Goal: Task Accomplishment & Management: Use online tool/utility

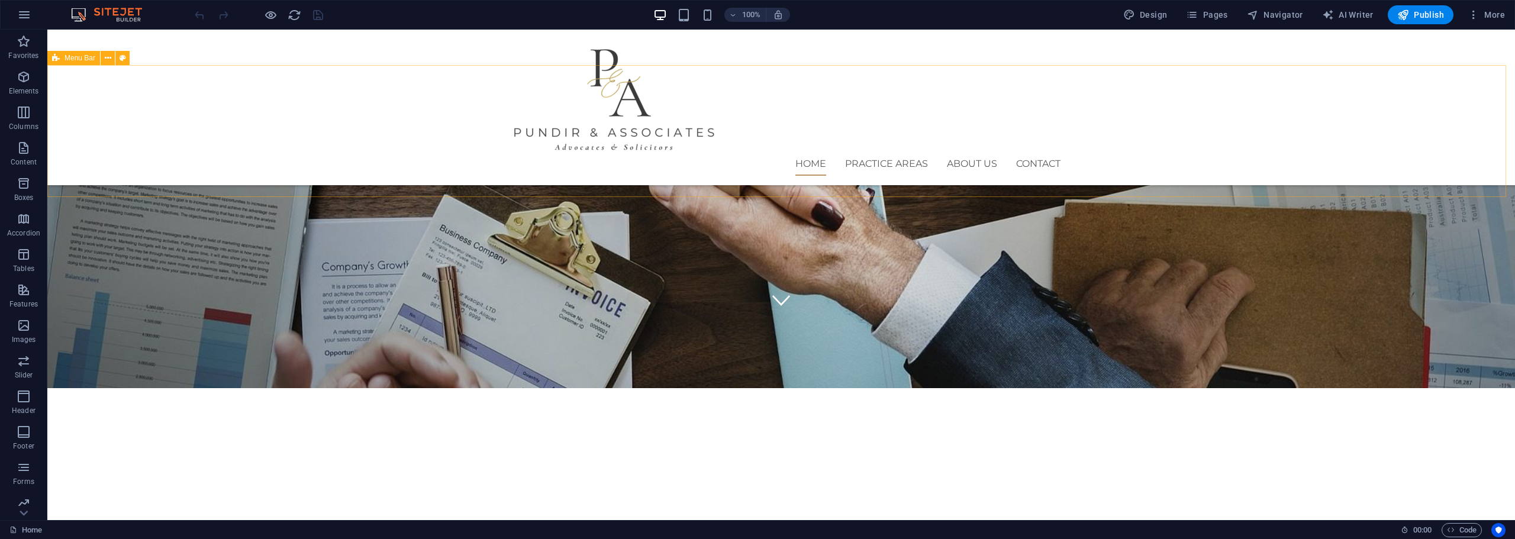
scroll to position [197, 0]
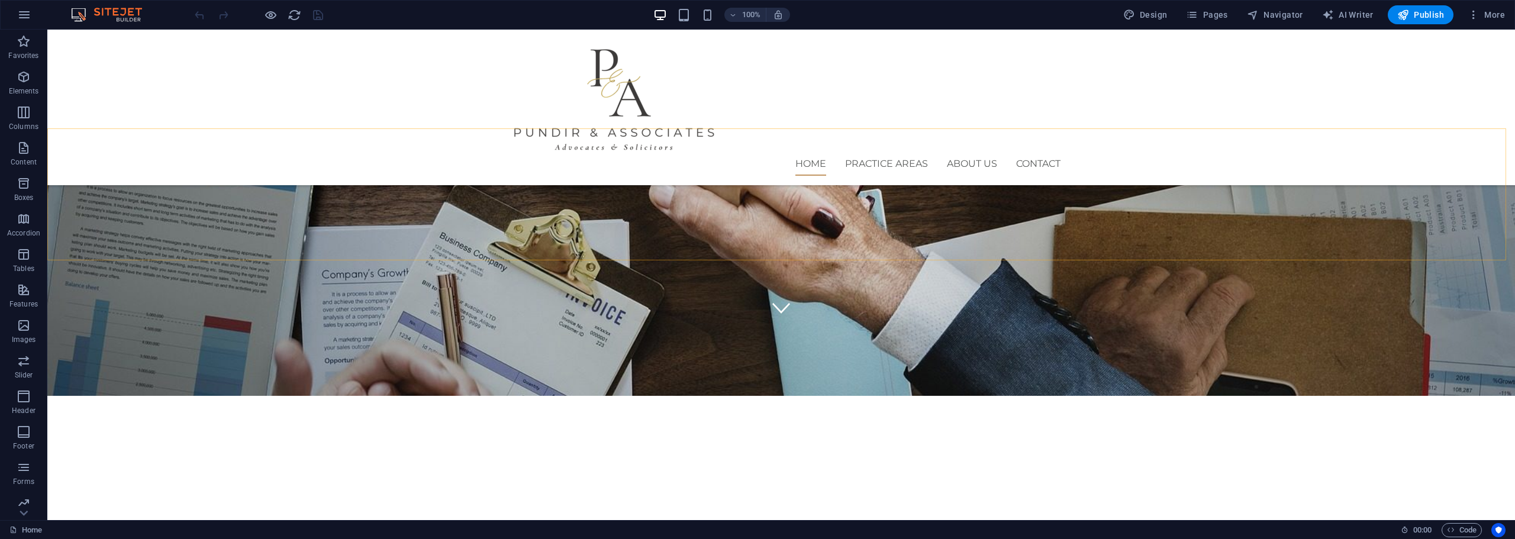
click at [149, 43] on div "Home Practice Areas About us Contact" at bounding box center [781, 108] width 1468 height 156
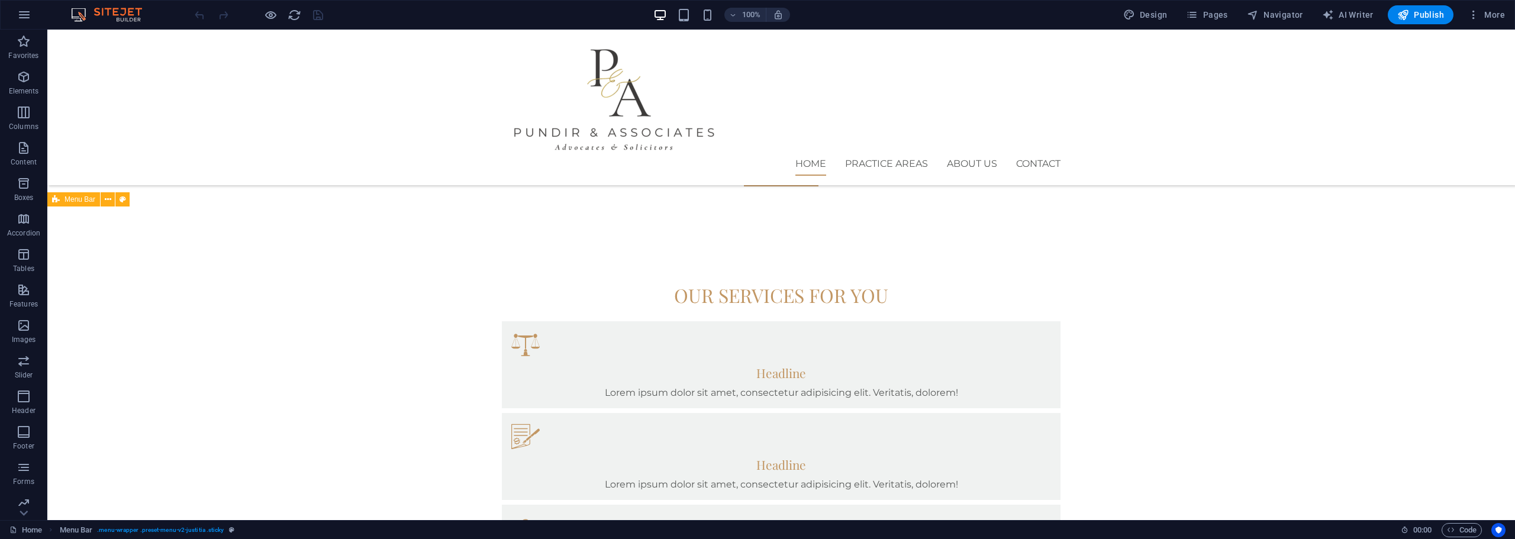
scroll to position [296, 0]
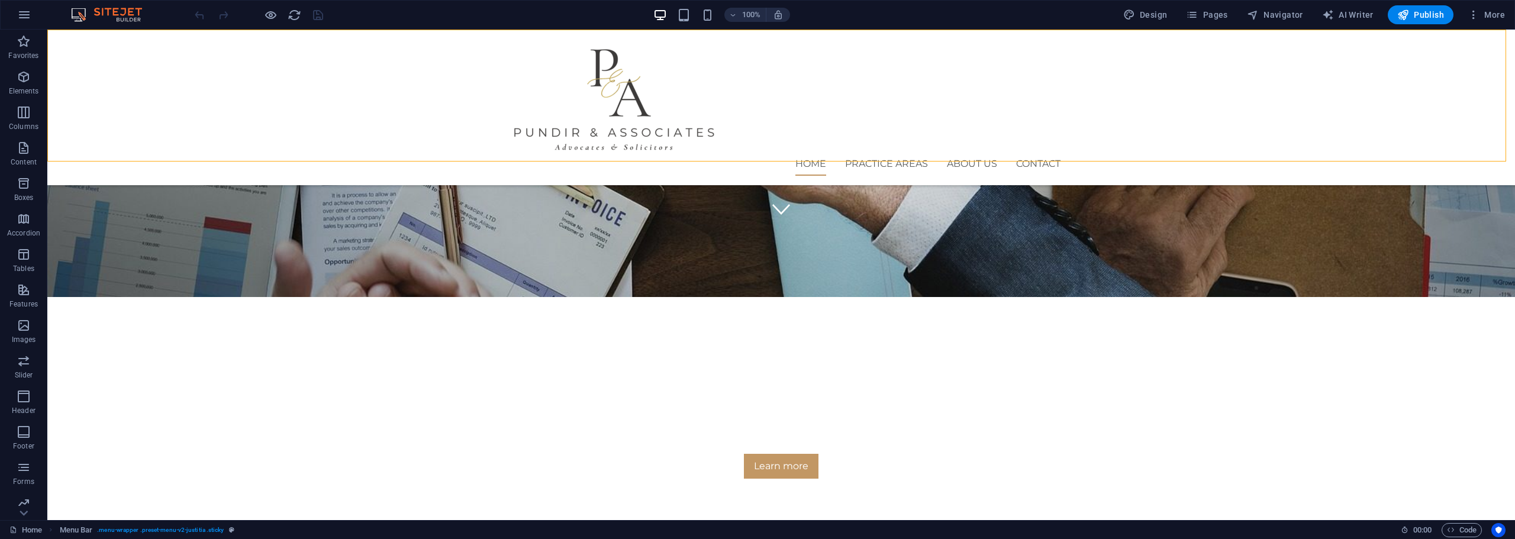
click at [149, 43] on div "Home Practice Areas About us Contact" at bounding box center [781, 108] width 1468 height 156
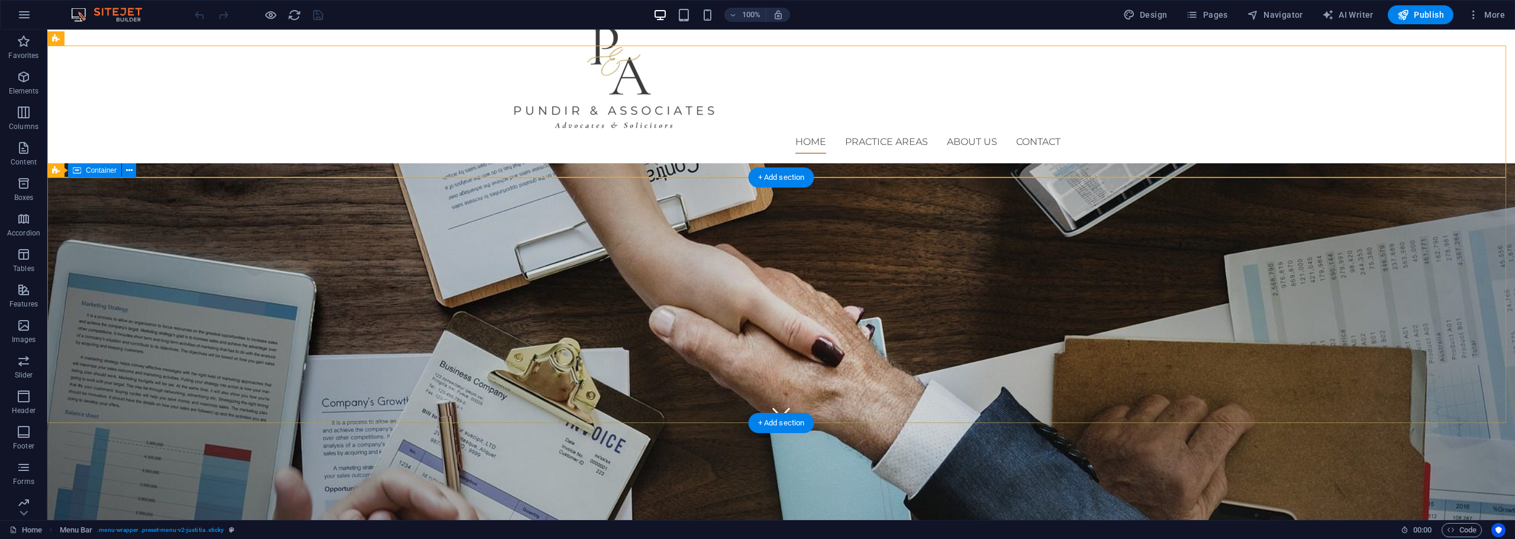
scroll to position [99, 0]
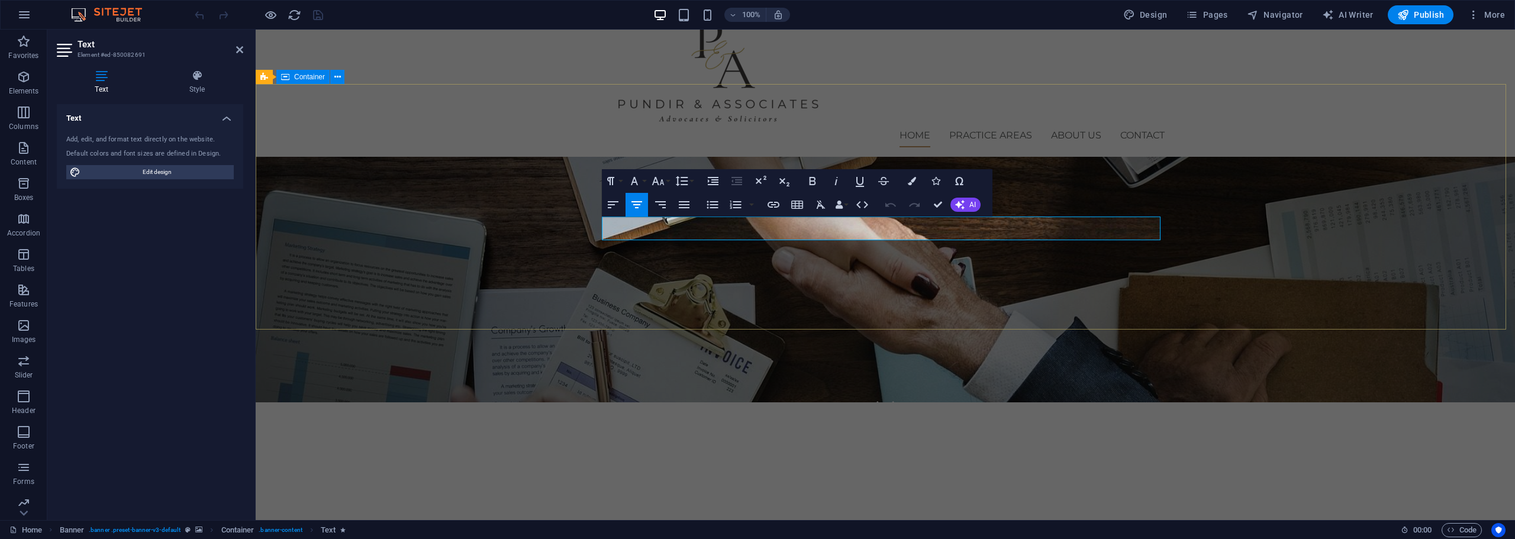
drag, startPoint x: 1052, startPoint y: 234, endPoint x: 585, endPoint y: 225, distance: 466.5
click at [585, 402] on div "We protect your rights Consetetur sadipscing elitr, sed diam nonumy eirmod temp…" at bounding box center [885, 516] width 1259 height 229
click at [938, 450] on div "We protect your rights" at bounding box center [885, 478] width 559 height 57
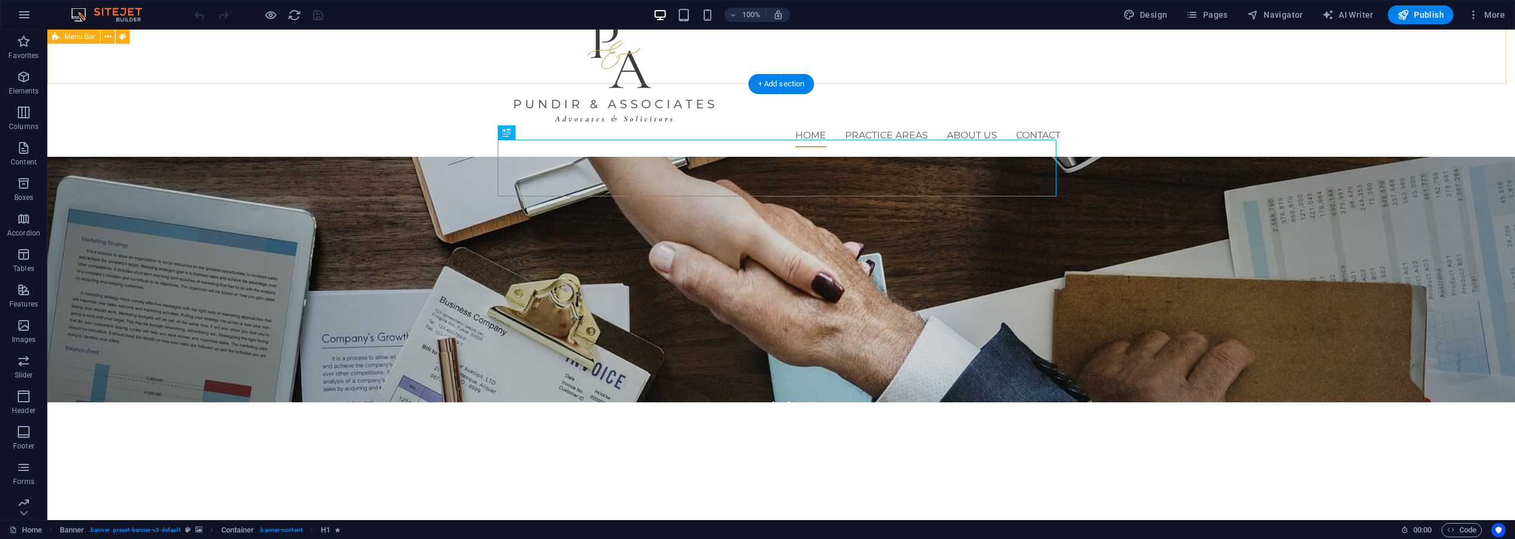
click at [990, 67] on div "Home Practice Areas About us Contact" at bounding box center [781, 79] width 1468 height 156
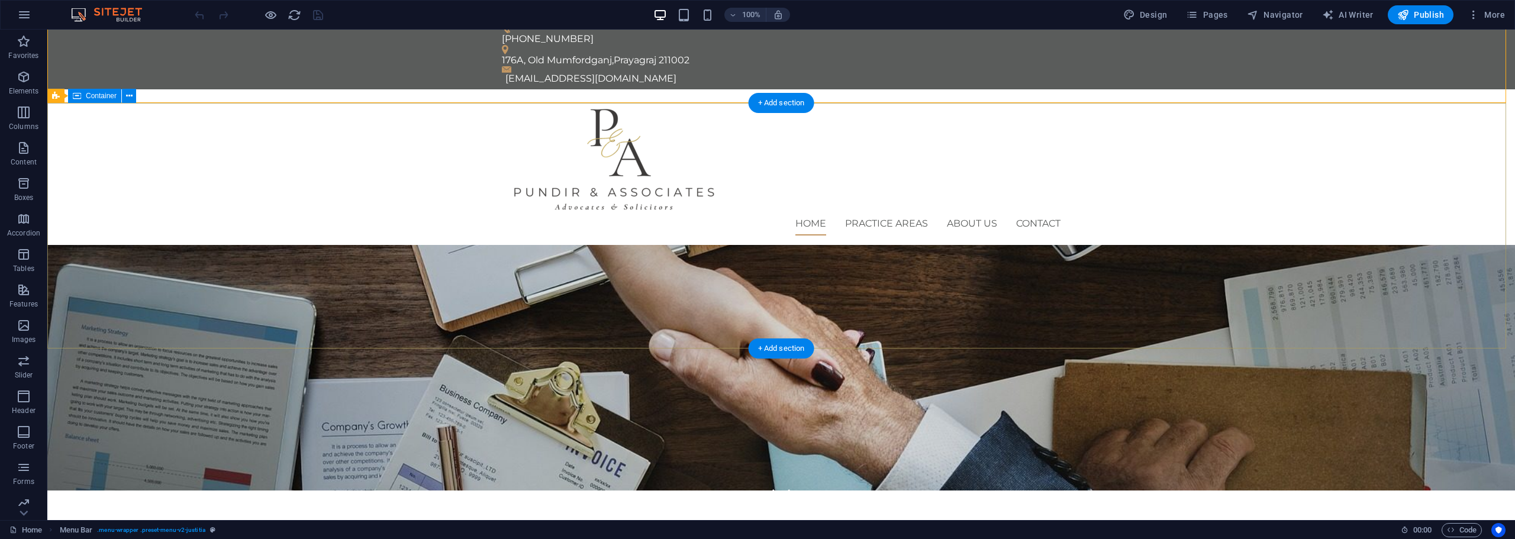
scroll to position [0, 0]
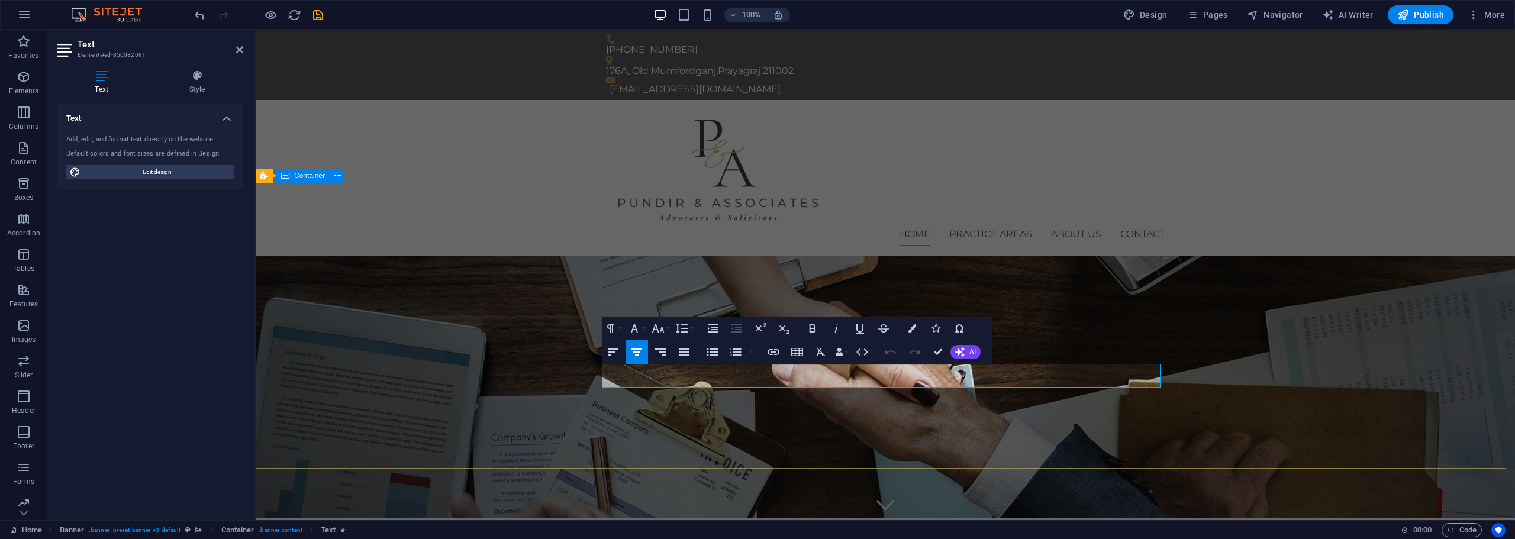
drag, startPoint x: 1022, startPoint y: 382, endPoint x: 589, endPoint y: 368, distance: 432.3
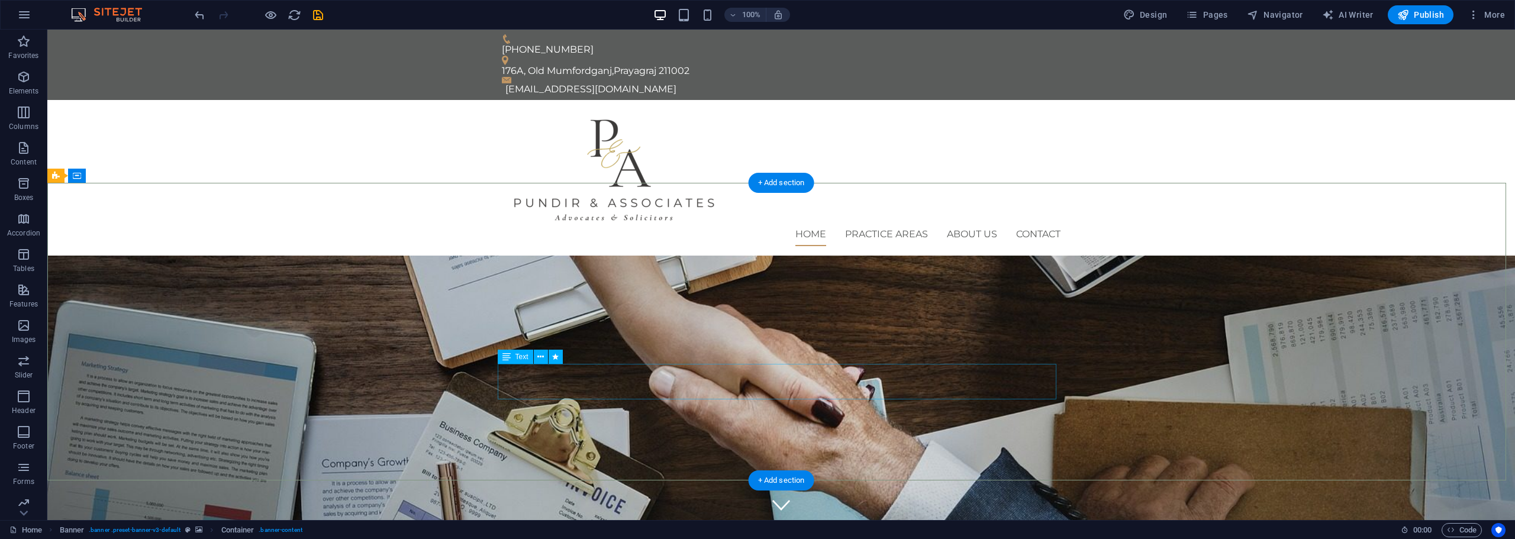
click at [546, 348] on button at bounding box center [550, 348] width 14 height 14
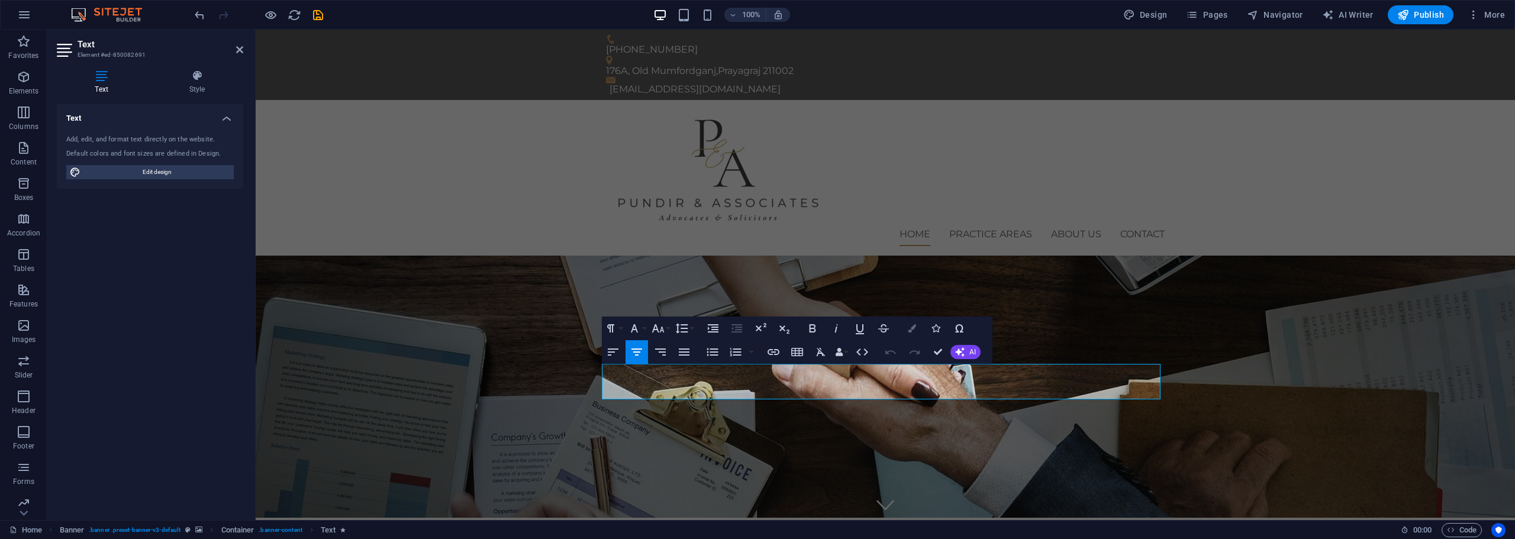
click at [913, 336] on button "Colors" at bounding box center [912, 329] width 22 height 24
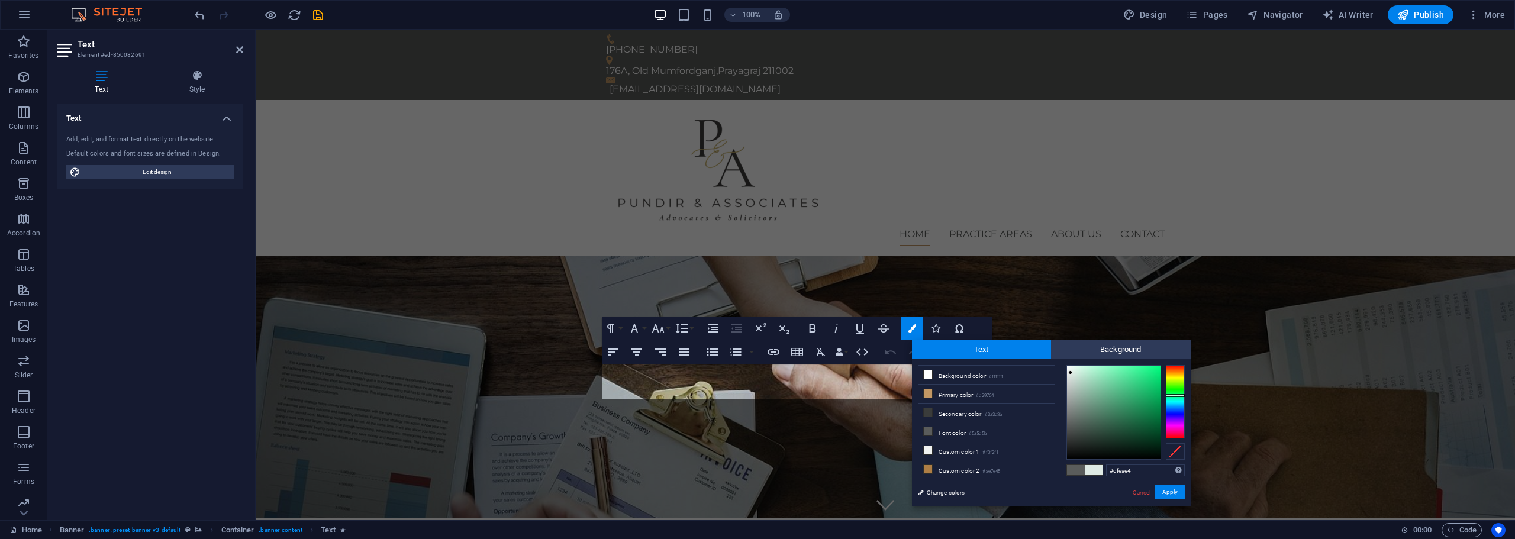
drag, startPoint x: 1068, startPoint y: 425, endPoint x: 1071, endPoint y: 373, distance: 52.2
click at [1071, 373] on div at bounding box center [1070, 372] width 4 height 4
click at [1168, 495] on button "Apply" at bounding box center [1170, 492] width 30 height 14
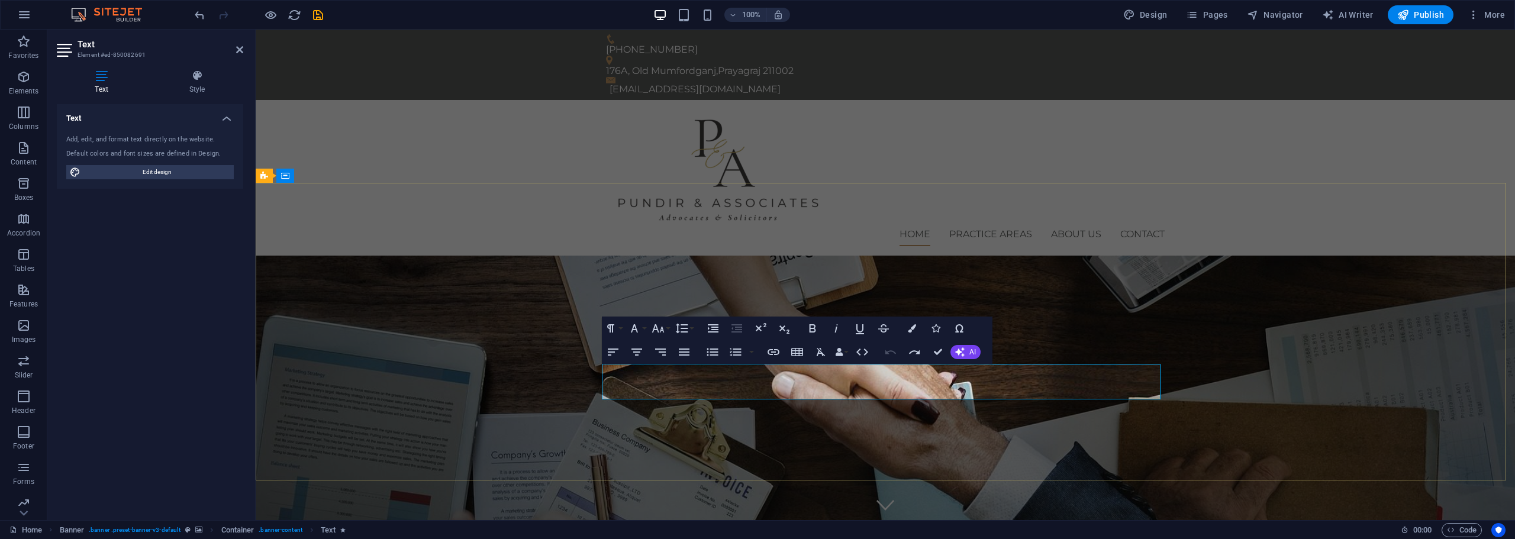
drag, startPoint x: 972, startPoint y: 389, endPoint x: 573, endPoint y: 368, distance: 399.5
click at [906, 336] on button "Colors" at bounding box center [912, 329] width 22 height 24
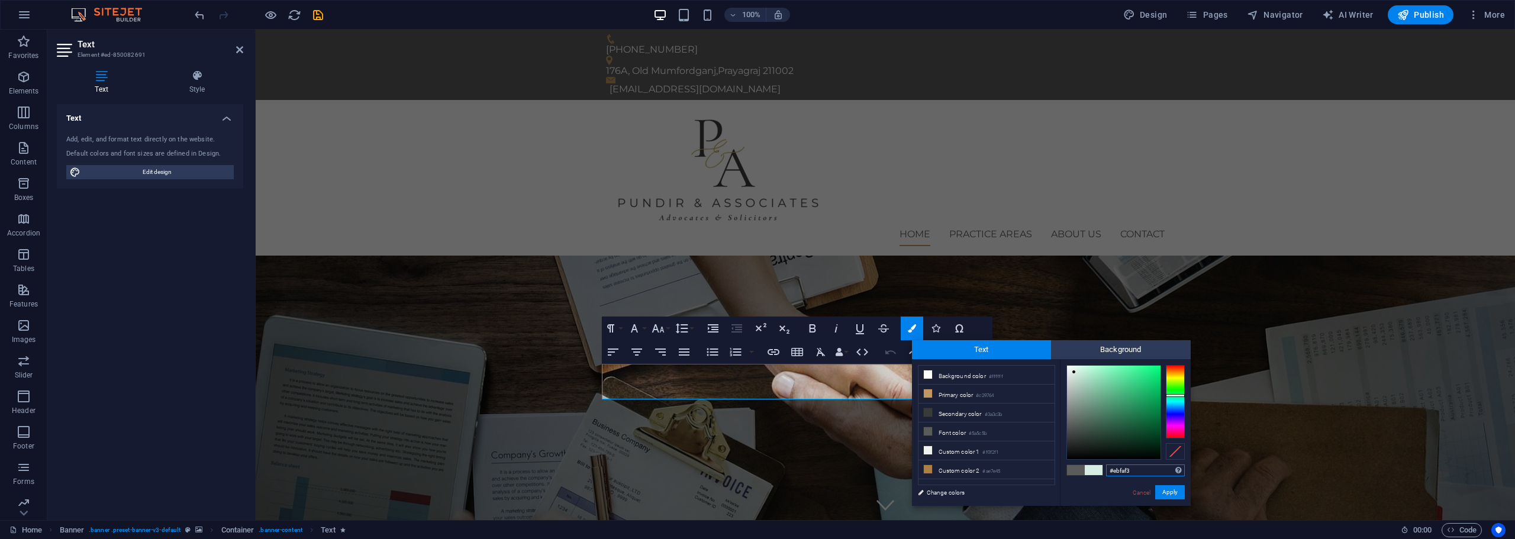
type input "#eefcf5"
drag, startPoint x: 1068, startPoint y: 425, endPoint x: 1071, endPoint y: 366, distance: 58.7
click at [1072, 370] on div at bounding box center [1074, 372] width 4 height 4
click at [1167, 489] on button "Apply" at bounding box center [1170, 492] width 30 height 14
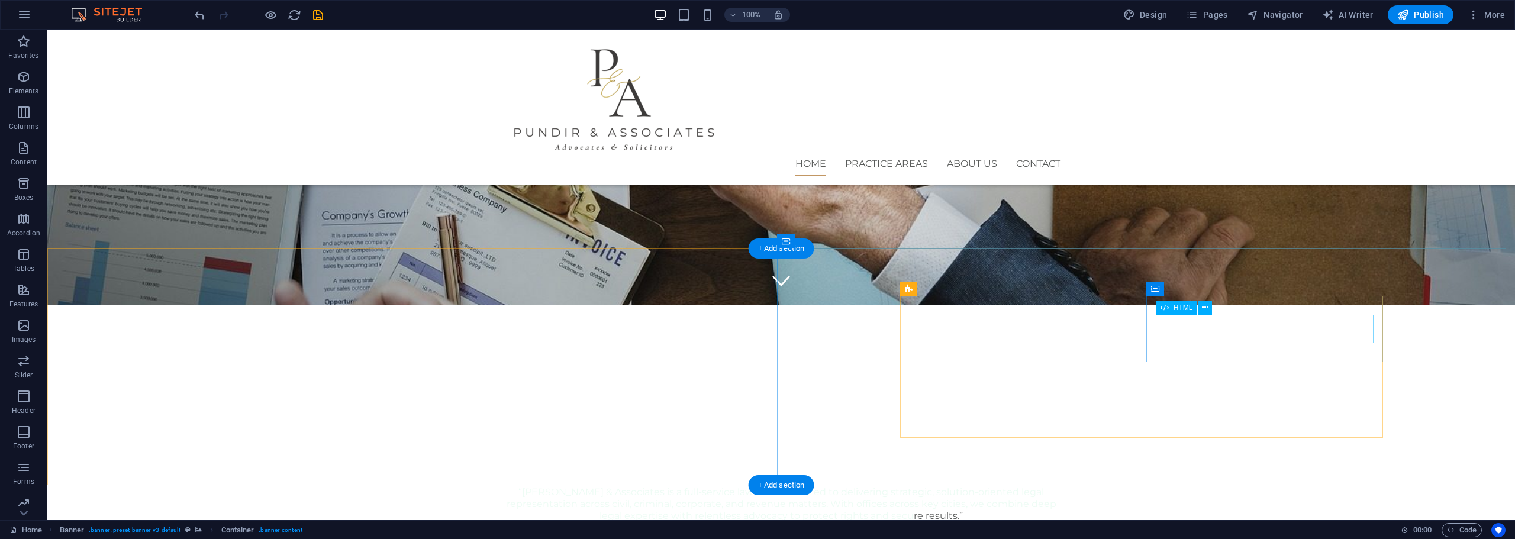
scroll to position [197, 0]
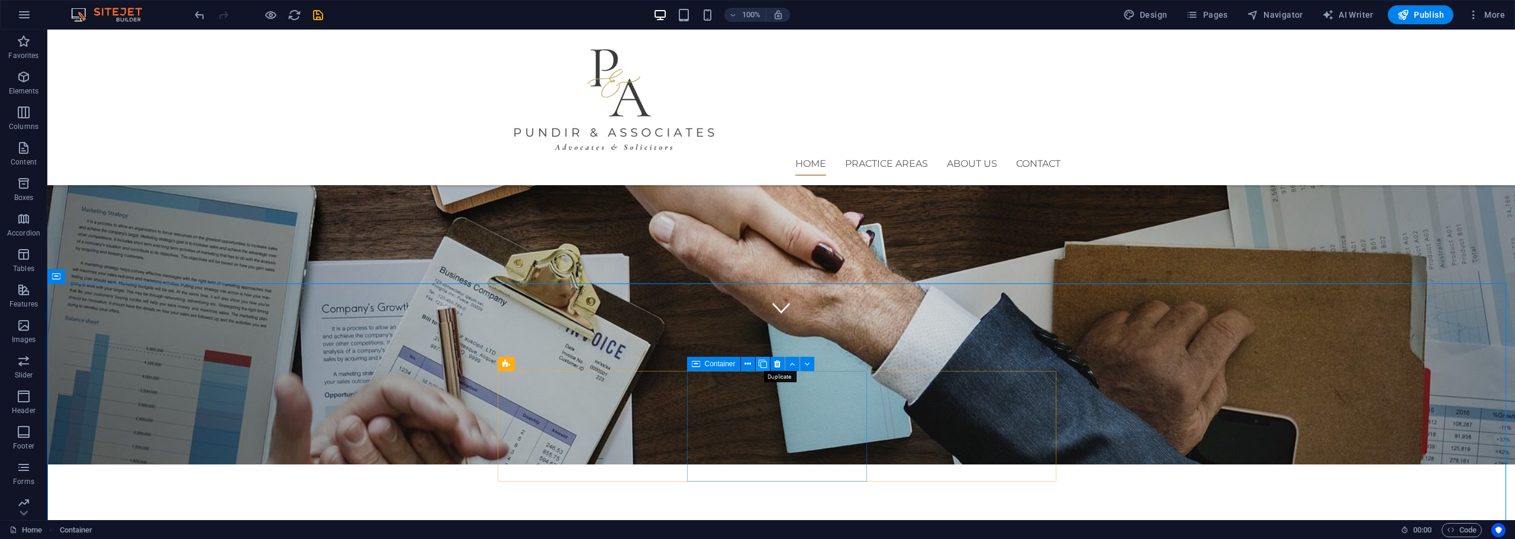
click at [761, 368] on icon at bounding box center [763, 364] width 8 height 12
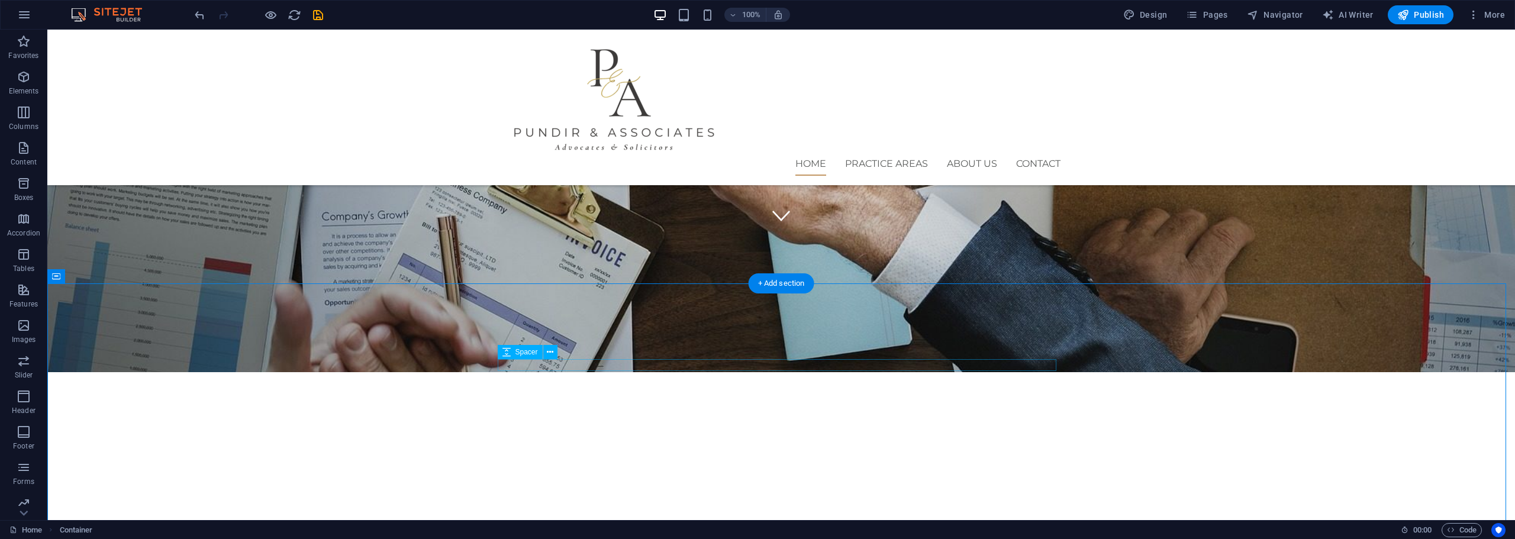
scroll to position [296, 0]
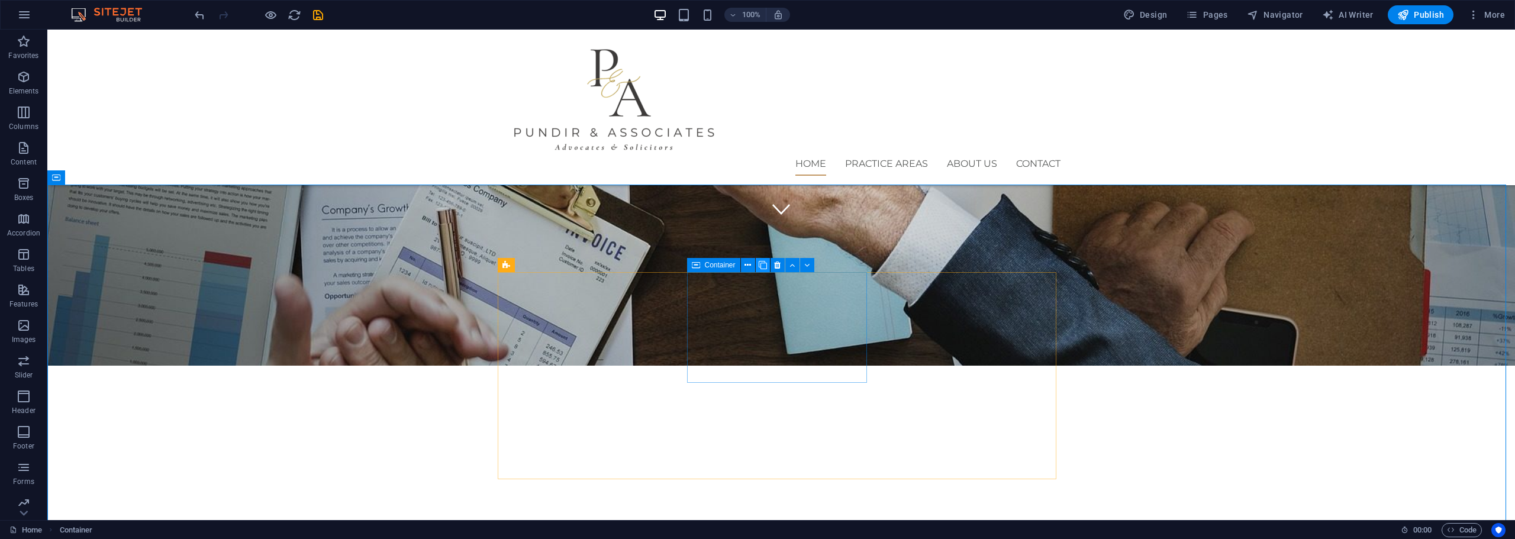
click at [761, 267] on icon at bounding box center [763, 265] width 8 height 12
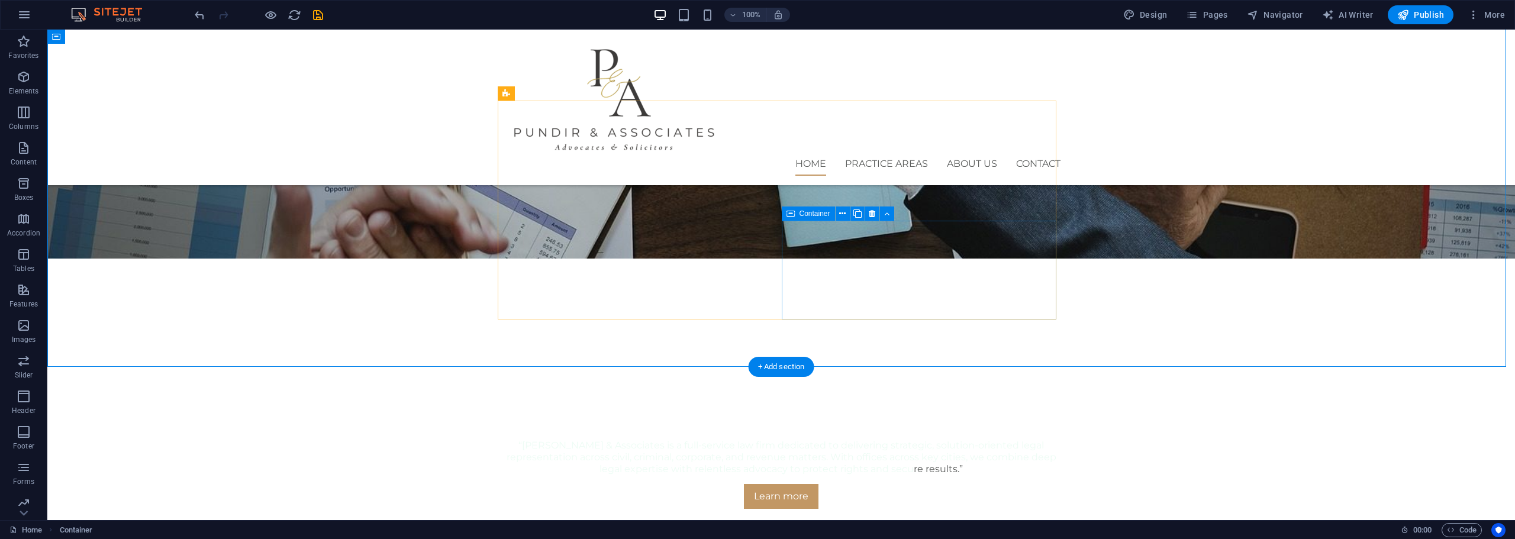
scroll to position [395, 0]
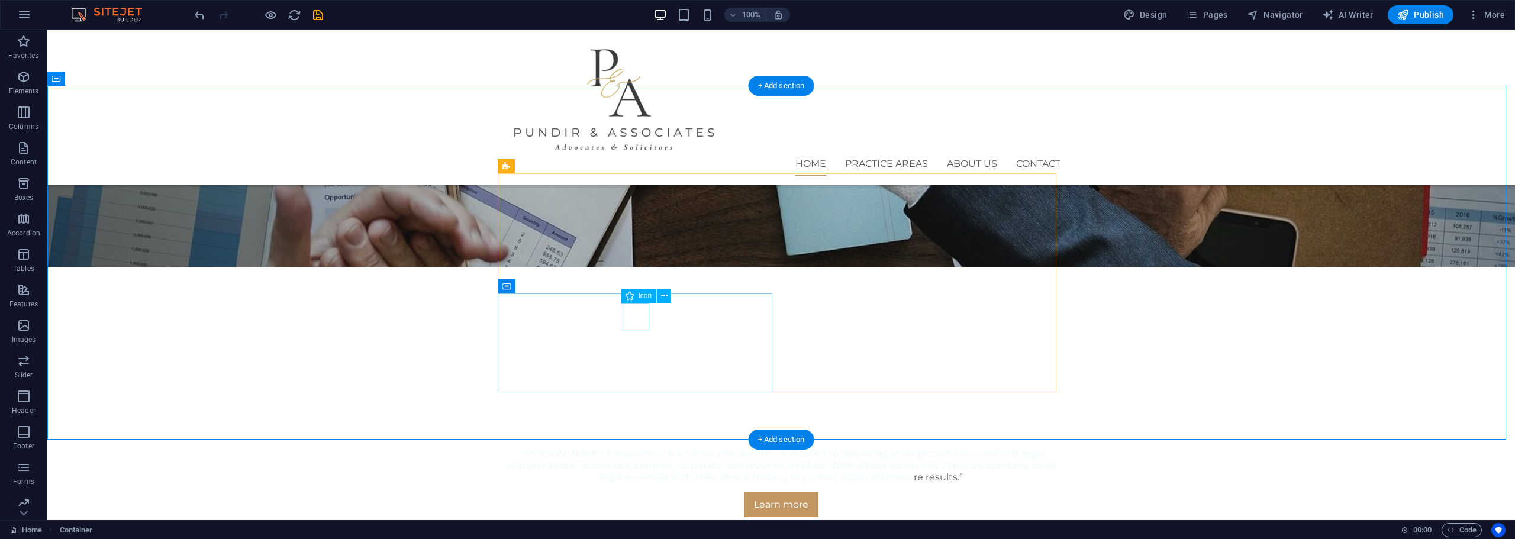
click at [662, 299] on icon at bounding box center [664, 296] width 7 height 12
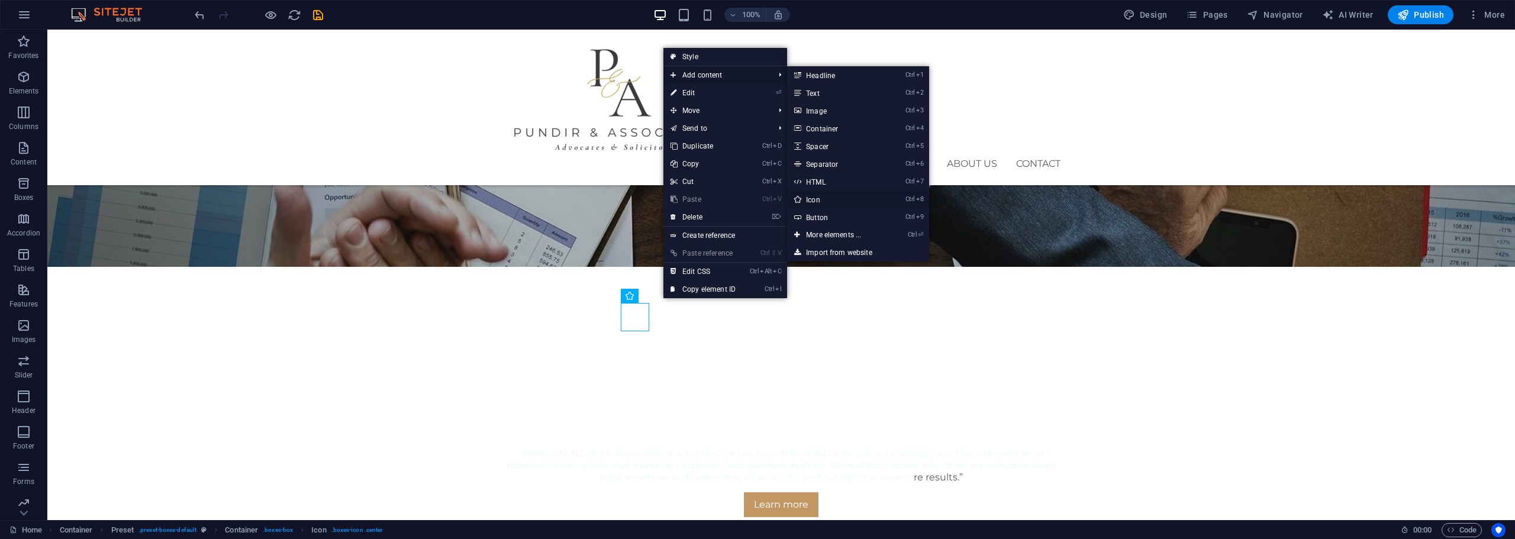
click at [825, 200] on link "Ctrl 8 Icon" at bounding box center [836, 200] width 98 height 18
select select "xMidYMid"
select select "px"
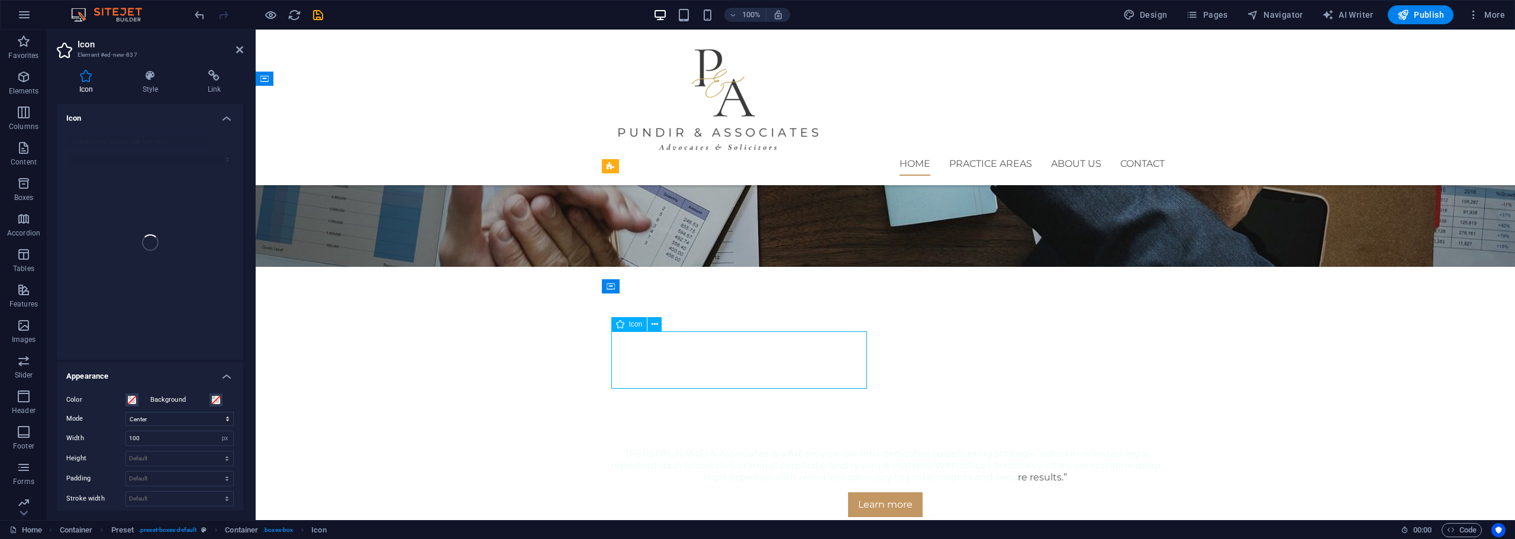
drag, startPoint x: 732, startPoint y: 352, endPoint x: 662, endPoint y: 345, distance: 69.6
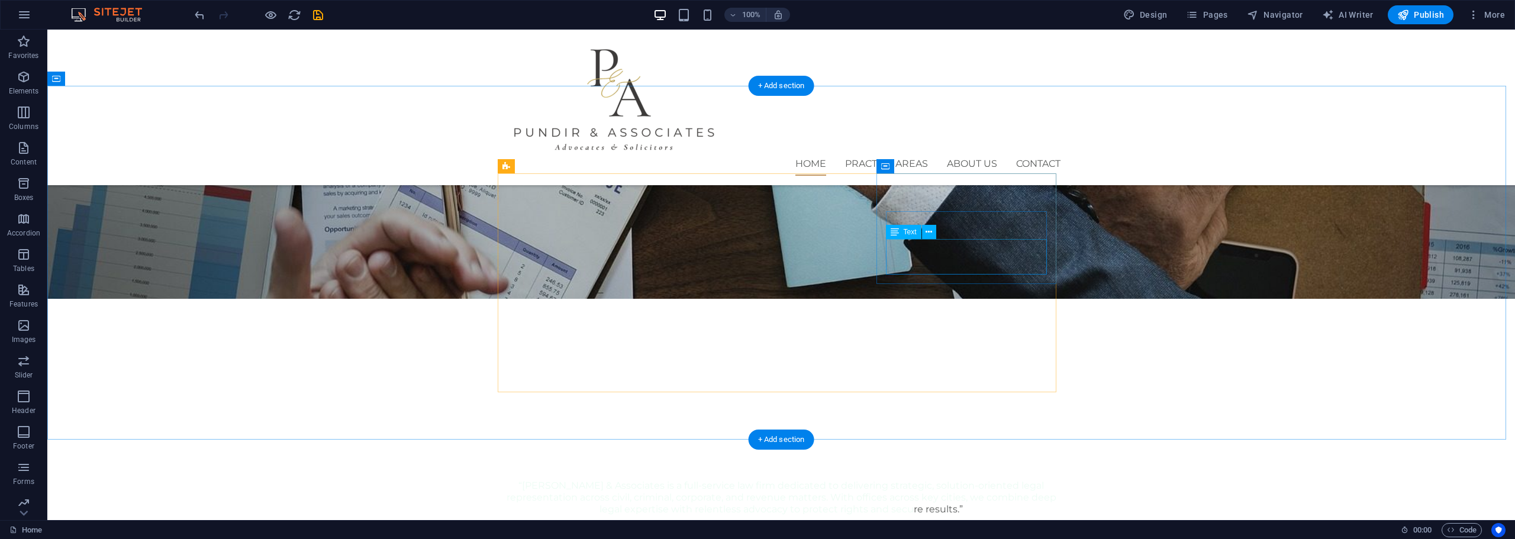
scroll to position [197, 0]
